Goal: Understand process/instructions

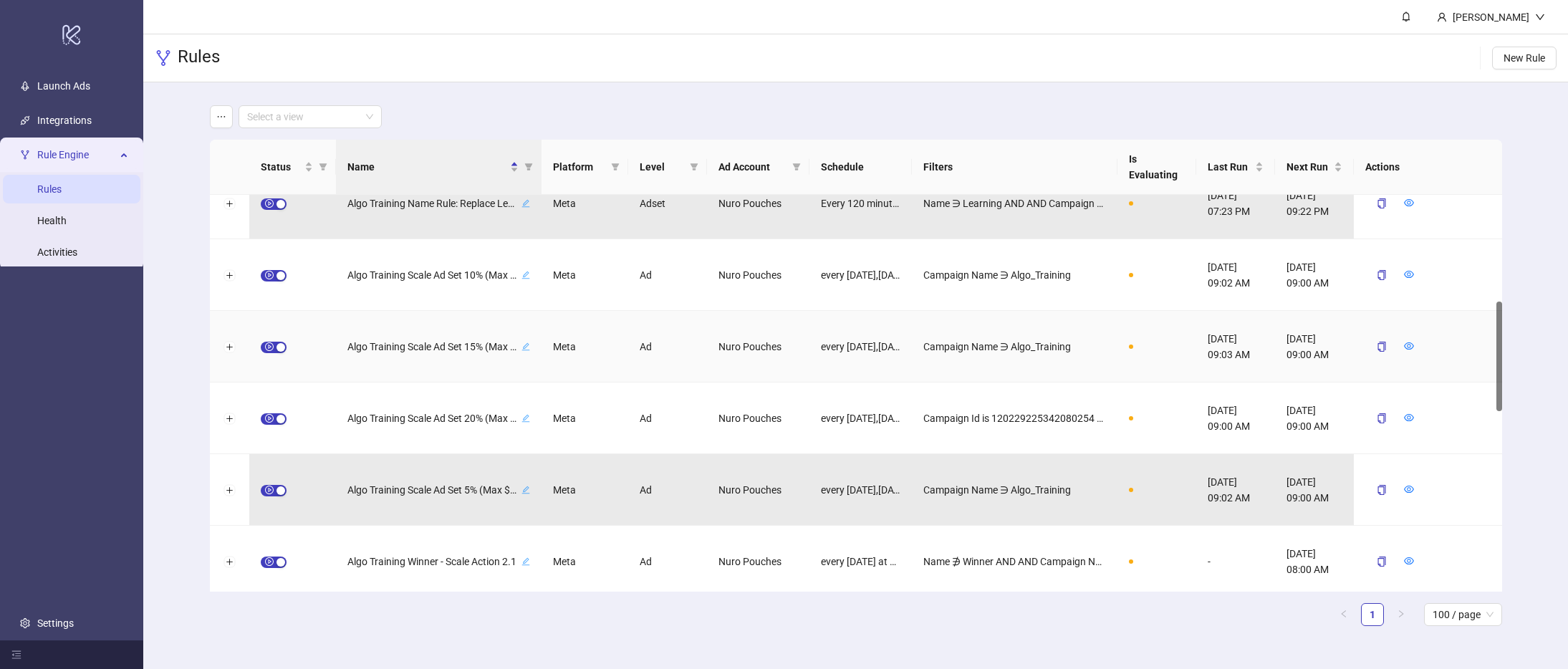
scroll to position [453, 0]
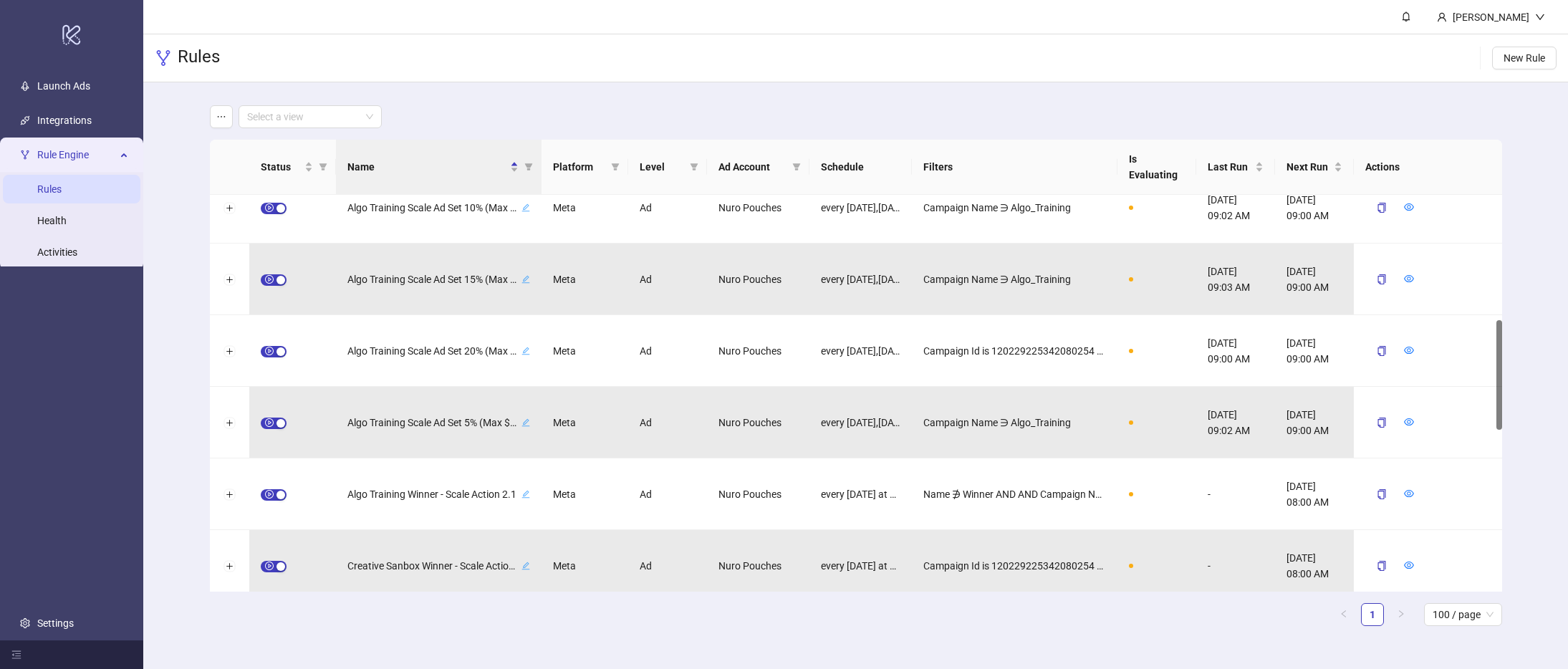
drag, startPoint x: 540, startPoint y: 155, endPoint x: 559, endPoint y: 156, distance: 19.0
click at [559, 156] on th "Platform" at bounding box center [585, 167] width 86 height 56
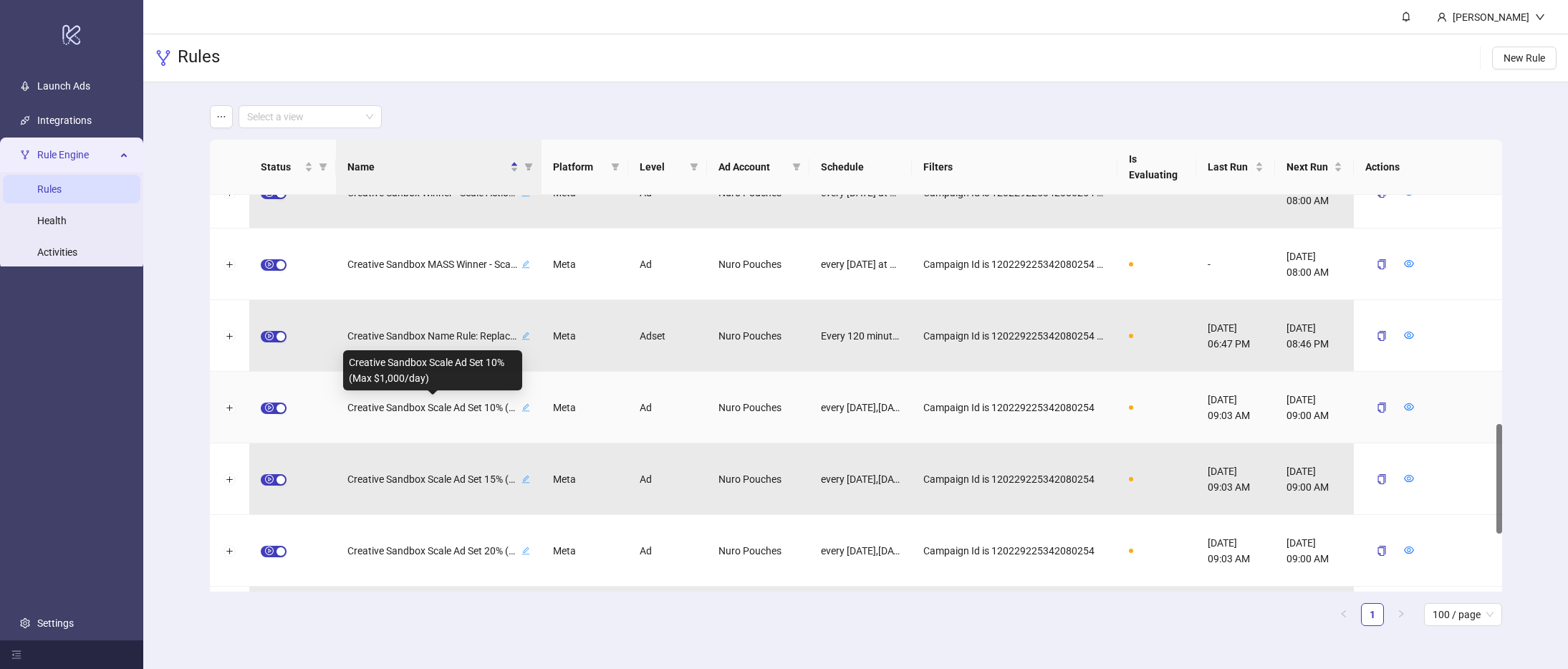
scroll to position [808, 0]
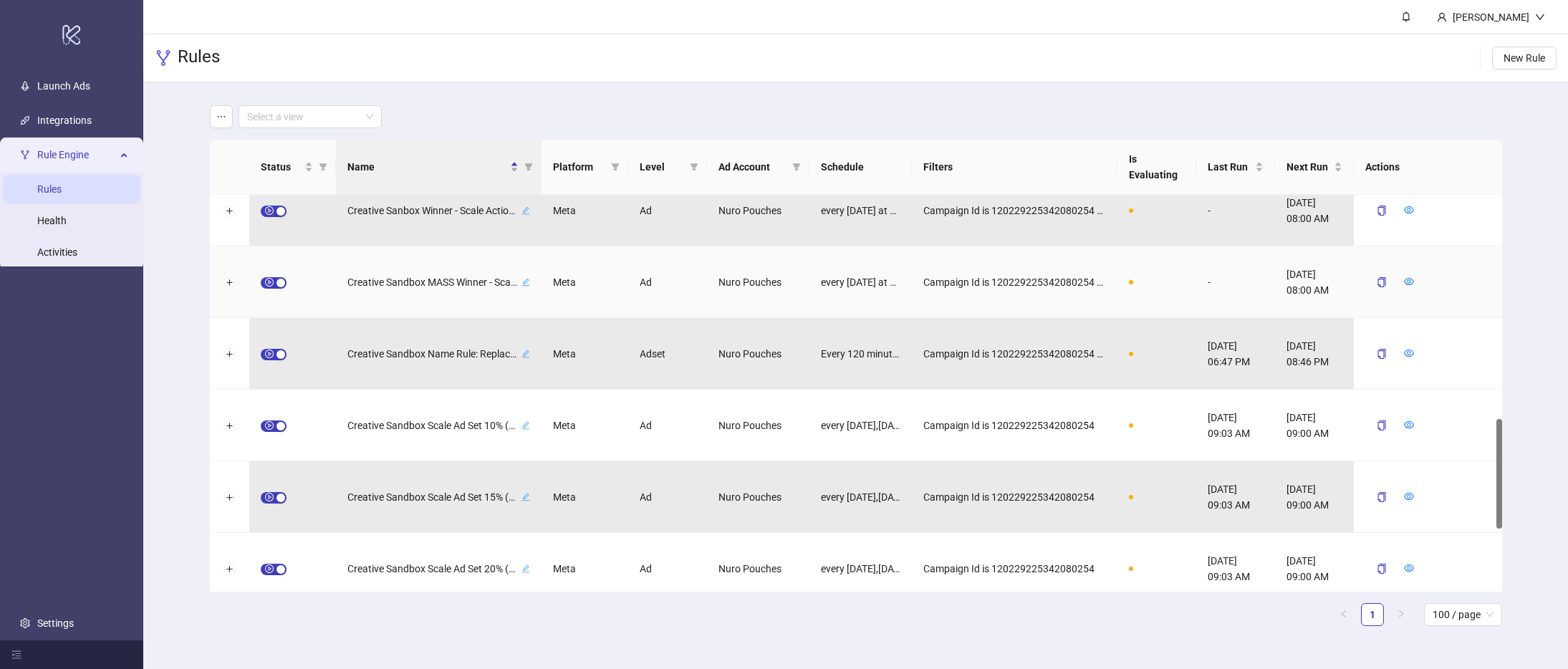
click at [236, 283] on div at bounding box center [229, 282] width 40 height 71
click at [233, 283] on button "Expand row" at bounding box center [229, 282] width 11 height 11
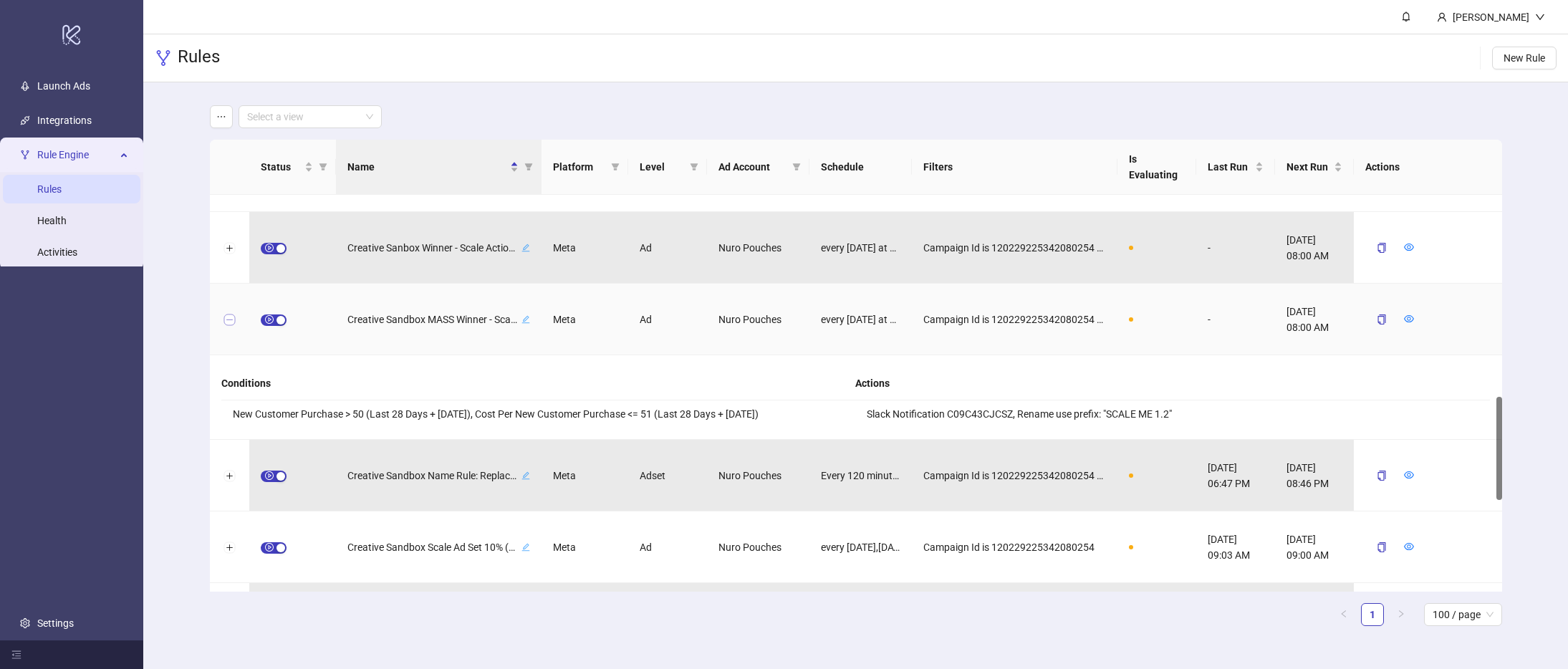
scroll to position [752, 0]
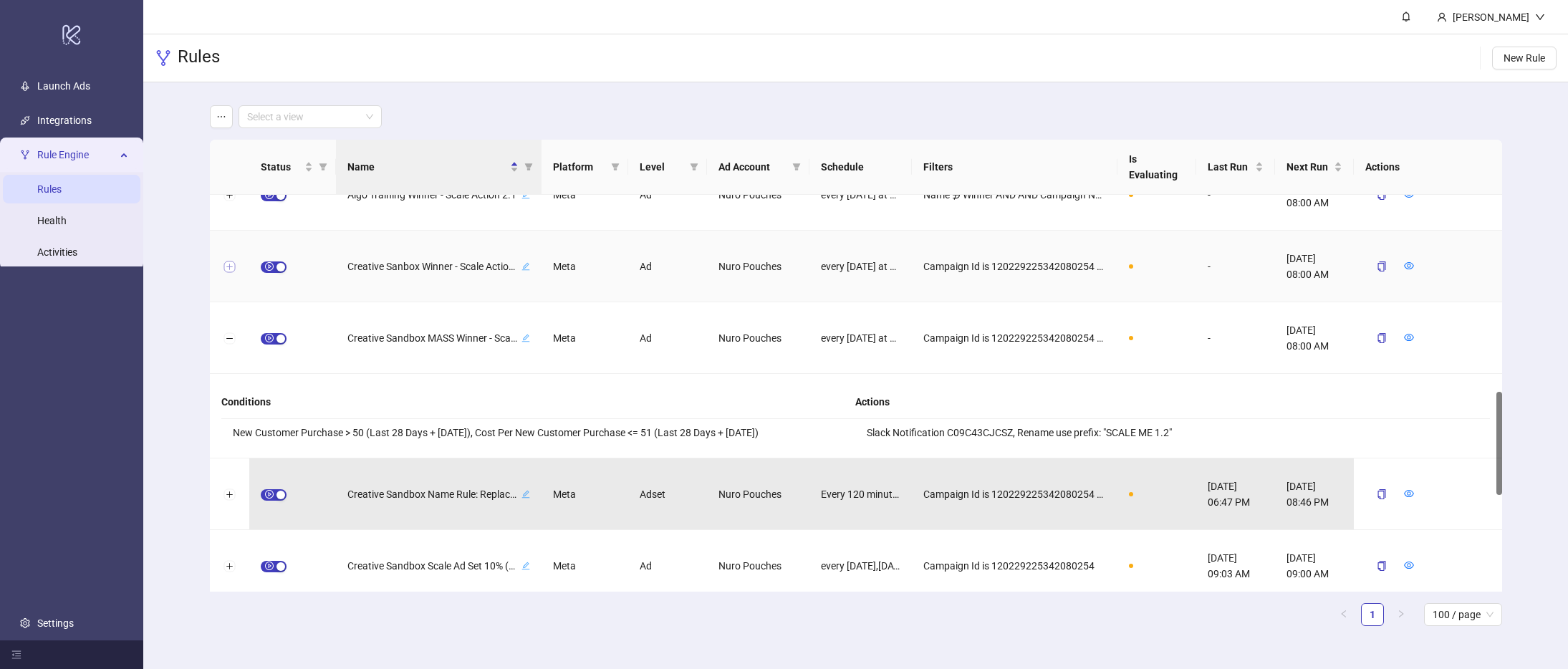
click at [229, 267] on button "Expand row" at bounding box center [229, 267] width 11 height 11
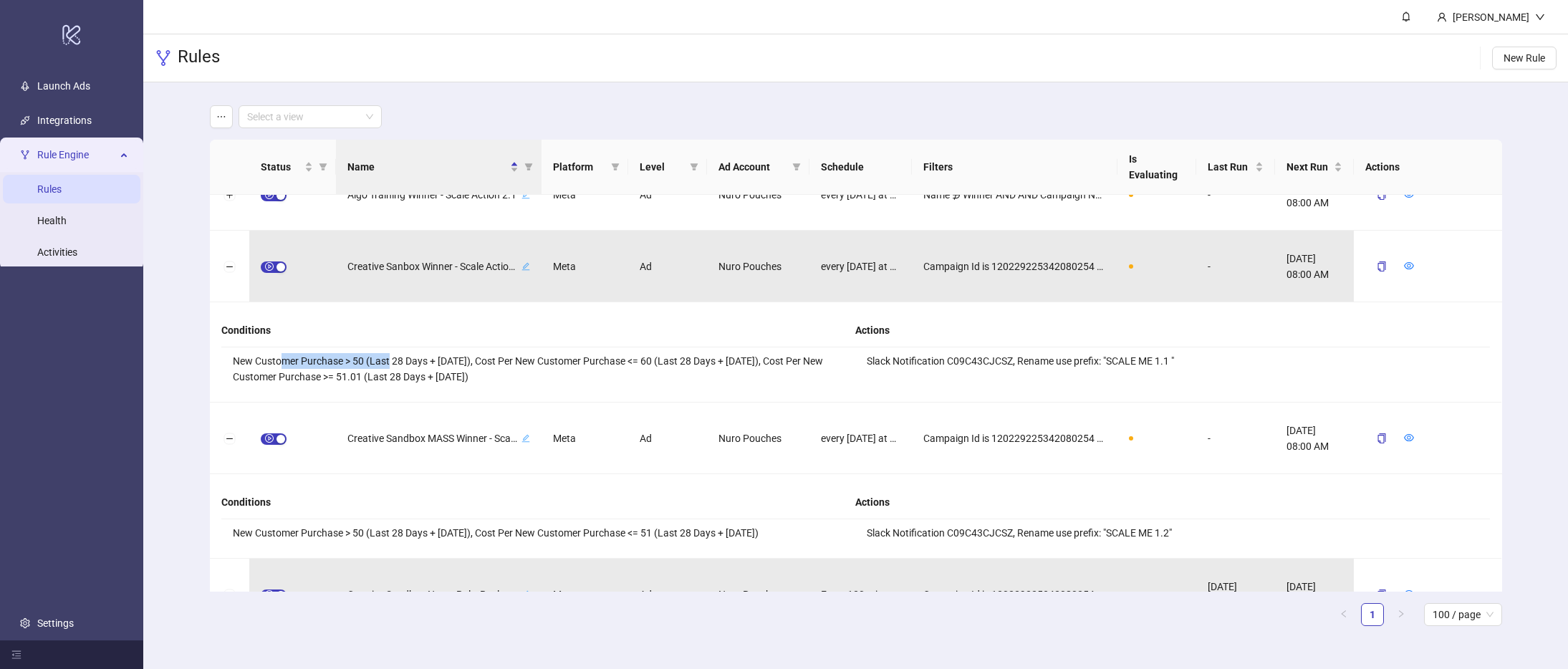
drag, startPoint x: 283, startPoint y: 365, endPoint x: 389, endPoint y: 362, distance: 106.0
click at [389, 362] on li "New Customer Purchase > 50 (Last 28 Days + [DATE]), Cost Per New Customer Purch…" at bounding box center [538, 369] width 634 height 43
drag, startPoint x: 593, startPoint y: 363, endPoint x: 650, endPoint y: 357, distance: 57.3
click at [650, 357] on li "New Customer Purchase > 50 (Last 28 Days + [DATE]), Cost Per New Customer Purch…" at bounding box center [538, 369] width 634 height 43
drag, startPoint x: 671, startPoint y: 359, endPoint x: 752, endPoint y: 371, distance: 81.9
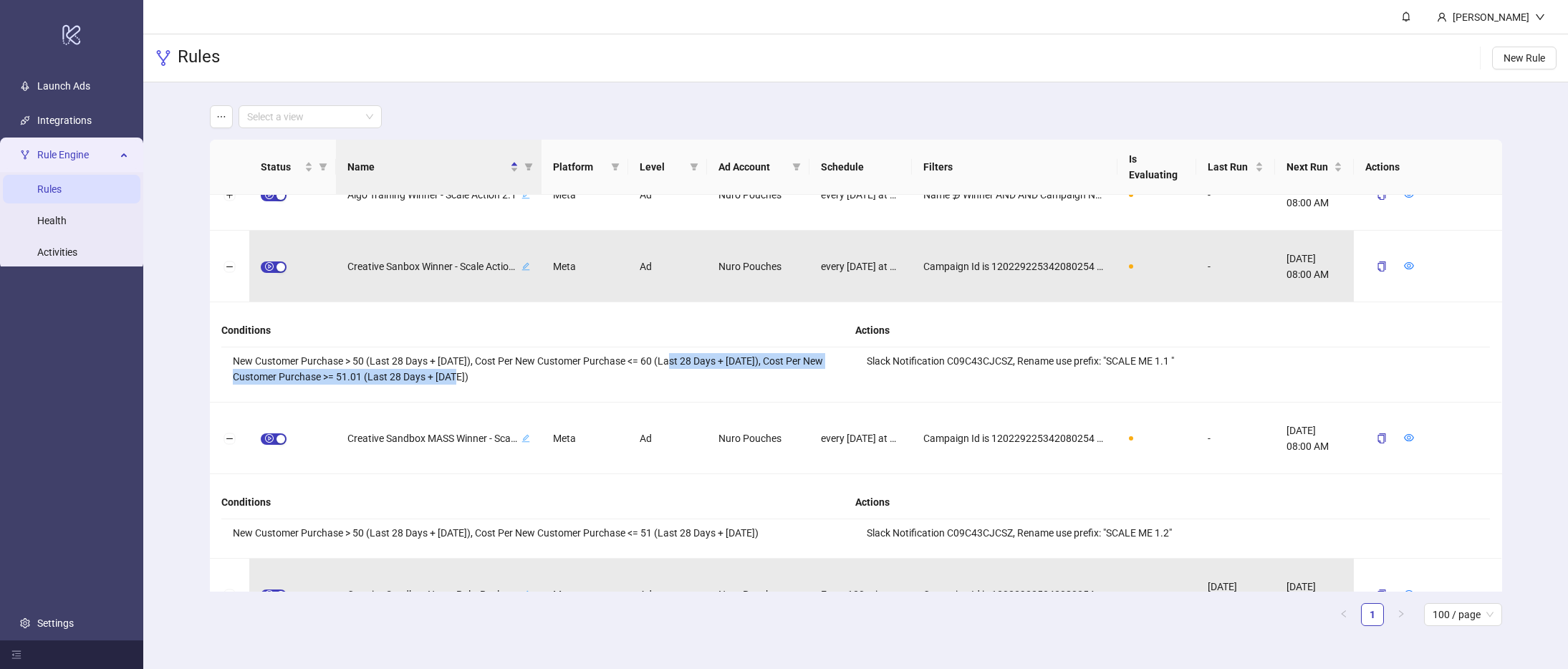
click at [752, 371] on li "New Customer Purchase > 50 (Last 28 Days + [DATE]), Cost Per New Customer Purch…" at bounding box center [538, 369] width 634 height 43
drag, startPoint x: 1026, startPoint y: 361, endPoint x: 1102, endPoint y: 361, distance: 76.0
click at [1102, 361] on li "Slack Notification C09C43CJCSZ, Rename use prefix: "SCALE ME 1.1 "" at bounding box center [1172, 361] width 634 height 27
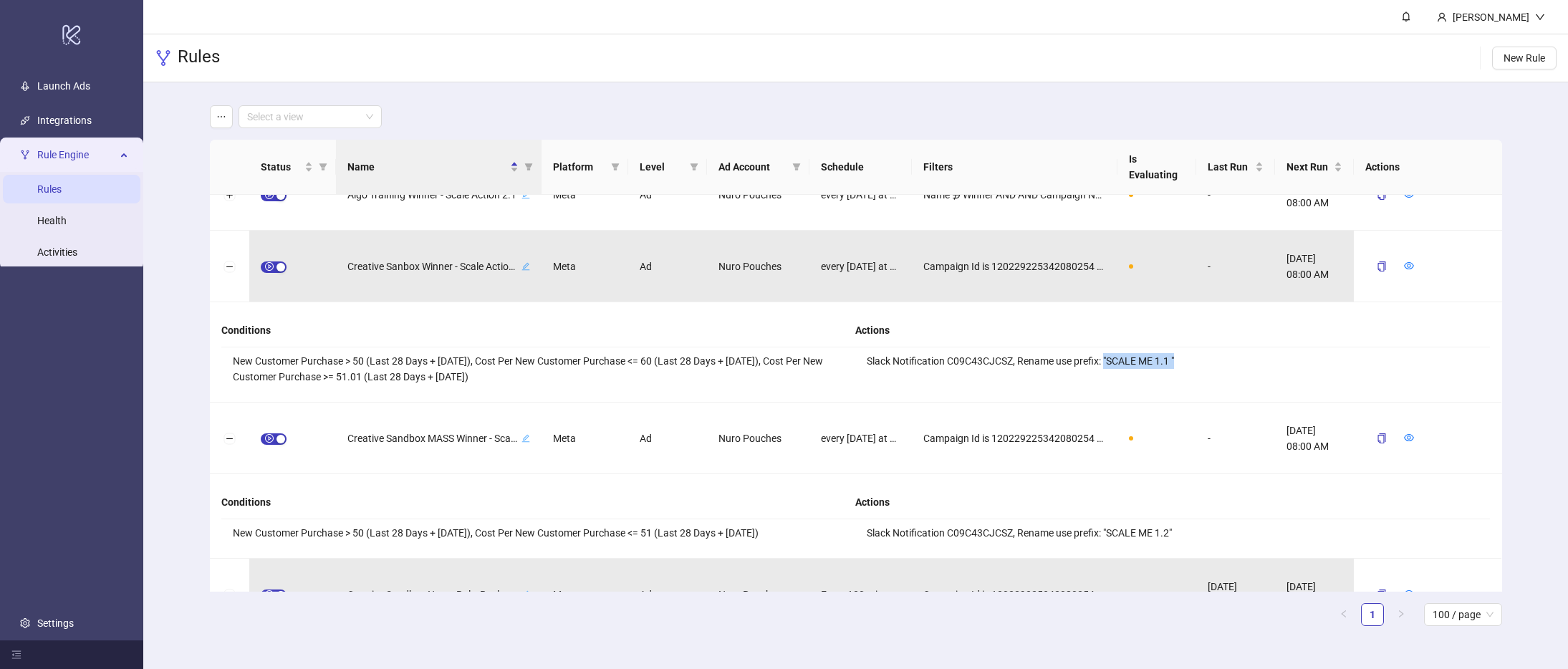
drag, startPoint x: 1106, startPoint y: 363, endPoint x: 1182, endPoint y: 363, distance: 76.0
click at [1182, 363] on li "Slack Notification C09C43CJCSZ, Rename use prefix: "SCALE ME 1.1 "" at bounding box center [1172, 361] width 634 height 27
